Goal: Task Accomplishment & Management: Use online tool/utility

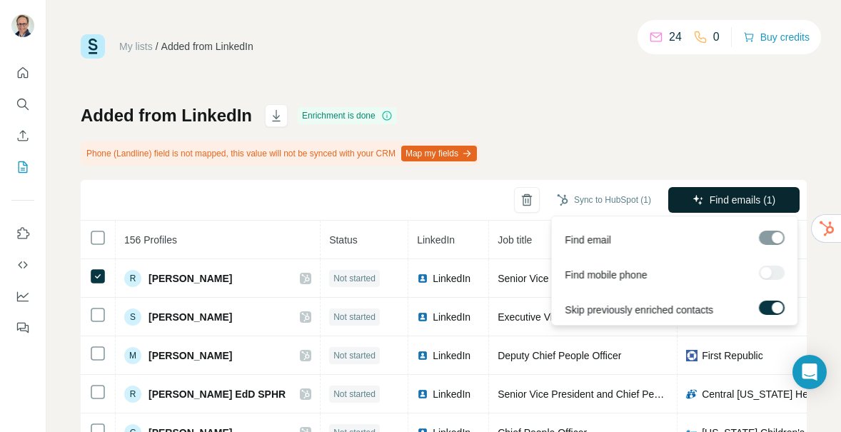
click at [744, 194] on span "Find emails (1)" at bounding box center [743, 200] width 66 height 14
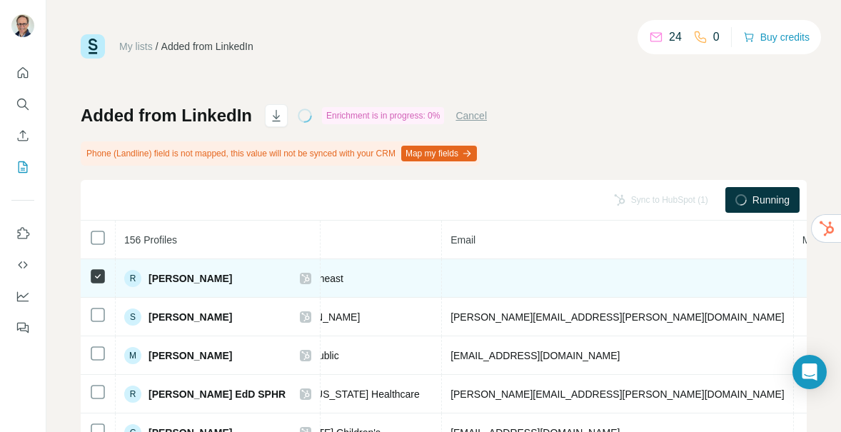
scroll to position [0, 520]
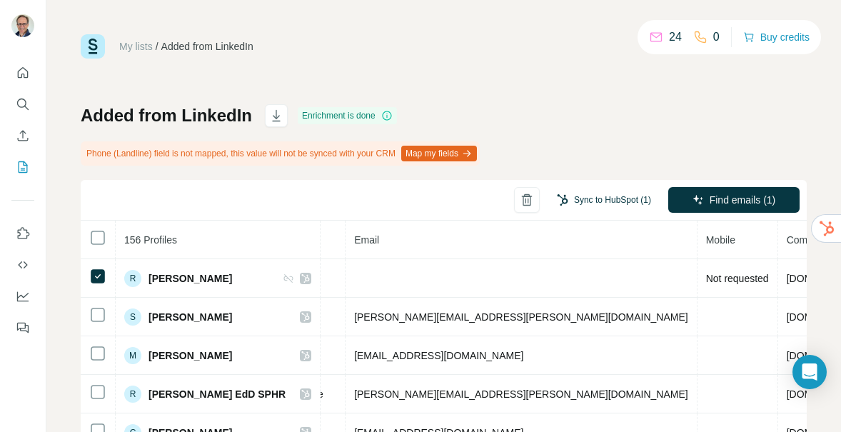
click at [603, 196] on button "Sync to HubSpot (1)" at bounding box center [604, 199] width 114 height 21
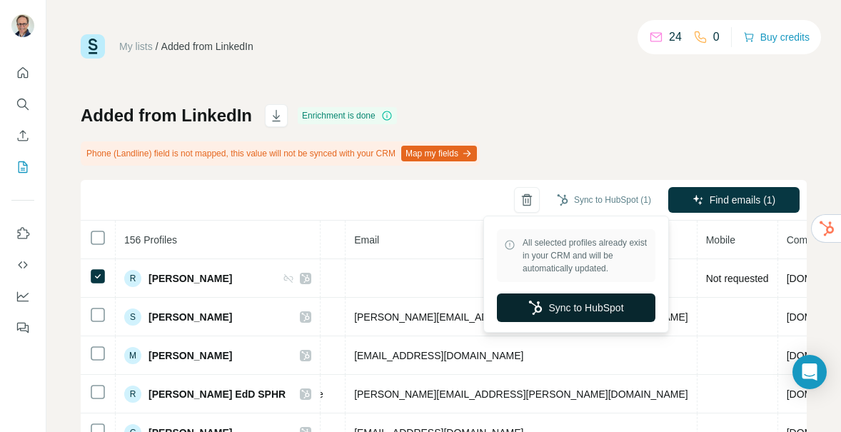
click at [584, 308] on button "Sync to HubSpot" at bounding box center [576, 307] width 158 height 29
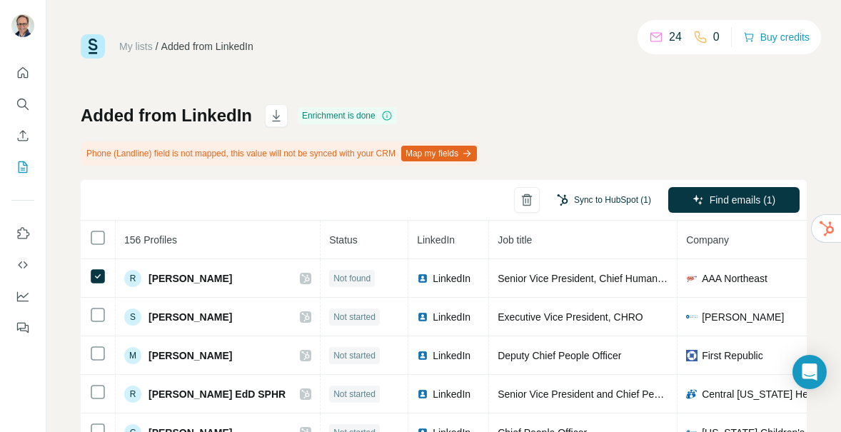
click at [608, 199] on button "Sync to HubSpot (1)" at bounding box center [604, 199] width 114 height 21
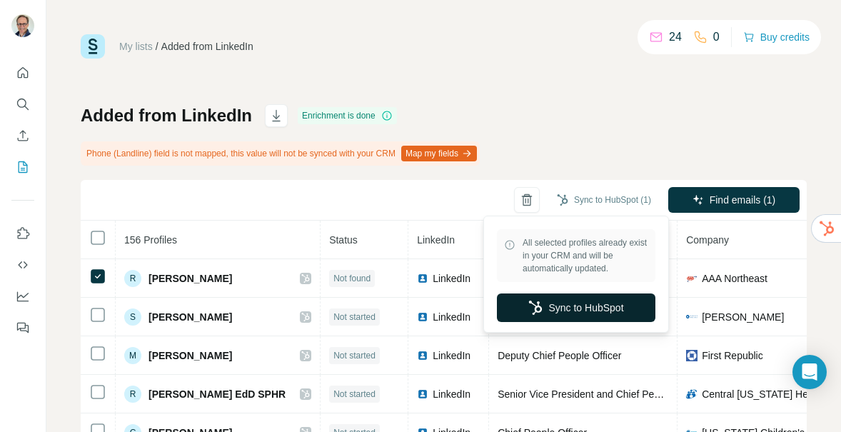
click at [581, 305] on button "Sync to HubSpot" at bounding box center [576, 307] width 158 height 29
